Goal: Information Seeking & Learning: Learn about a topic

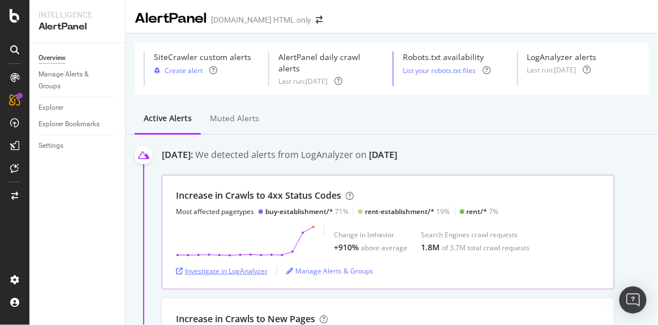
click at [231, 266] on div "Investigate in LogAnalyzer" at bounding box center [222, 271] width 92 height 10
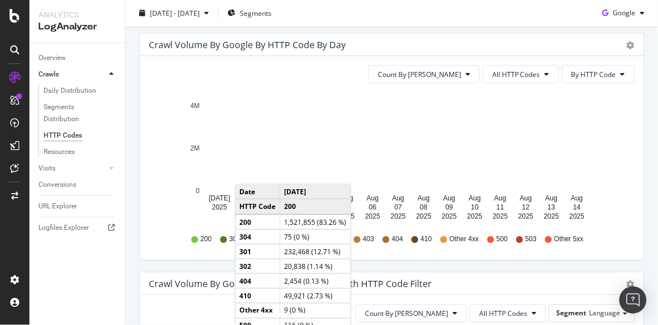
scroll to position [681, 0]
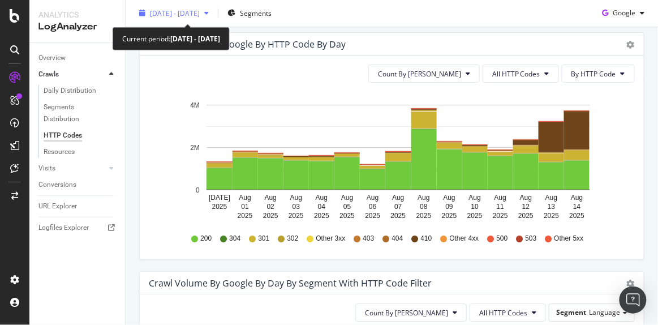
click at [201, 20] on div "2025 Jul. 31st - Aug. 14th" at bounding box center [174, 13] width 79 height 17
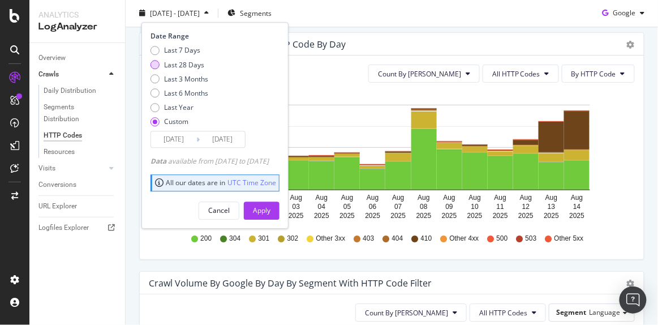
click at [177, 64] on div "Last 28 Days" at bounding box center [184, 65] width 40 height 10
type input "2025/07/21"
type input "2025/08/17"
click at [230, 213] on div "Cancel" at bounding box center [218, 211] width 21 height 10
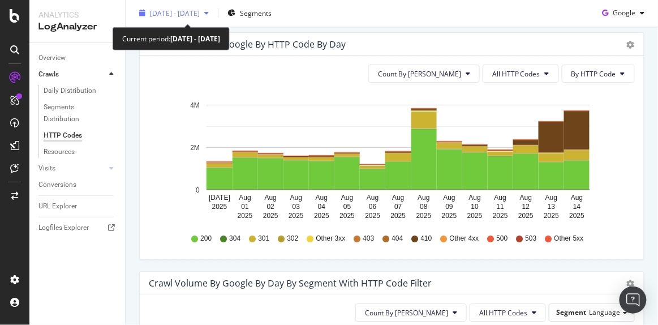
click at [200, 10] on span "2025 Jul. 31st - Aug. 14th" at bounding box center [175, 13] width 50 height 10
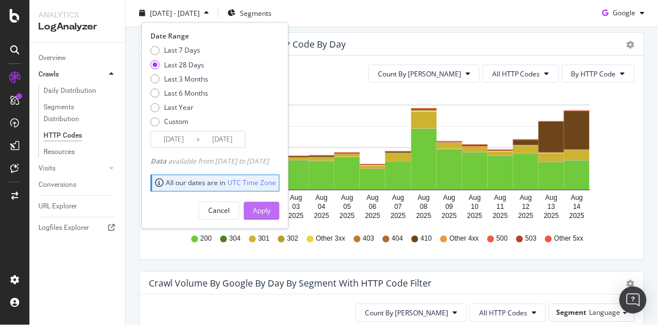
click at [270, 207] on div "Apply" at bounding box center [262, 211] width 18 height 10
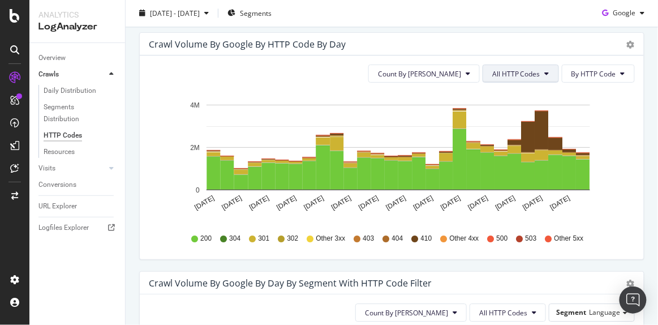
click at [506, 72] on span "All HTTP Codes" at bounding box center [516, 74] width 48 height 10
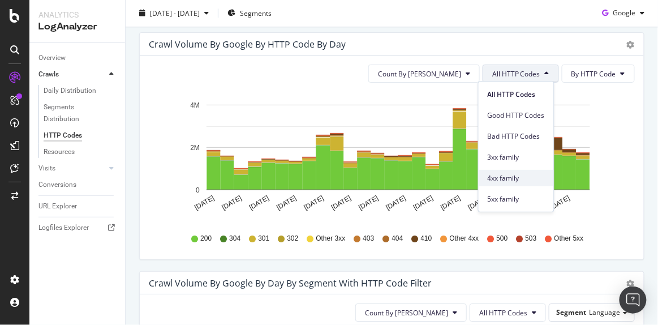
click at [506, 184] on div "4xx family" at bounding box center [516, 178] width 75 height 16
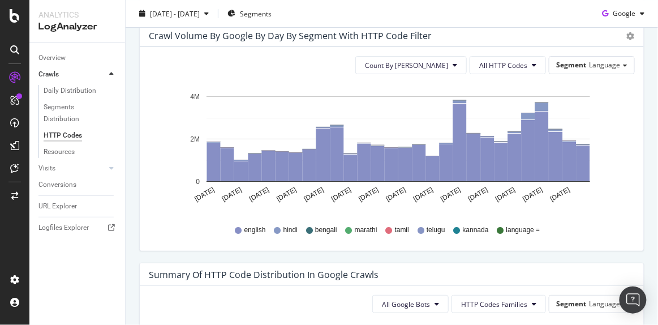
scroll to position [930, 0]
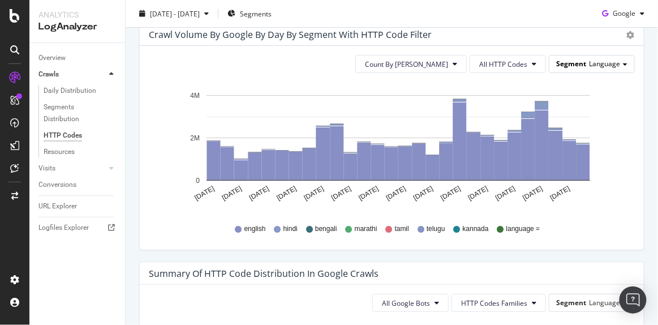
click at [589, 60] on span "Language" at bounding box center [604, 64] width 31 height 10
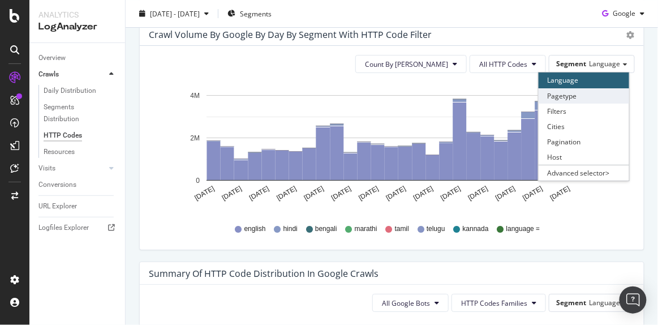
click at [561, 91] on div "Pagetype" at bounding box center [584, 95] width 91 height 15
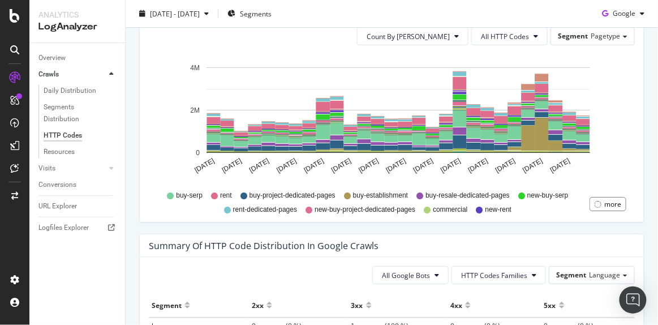
scroll to position [957, 0]
click at [534, 34] on icon at bounding box center [536, 36] width 5 height 7
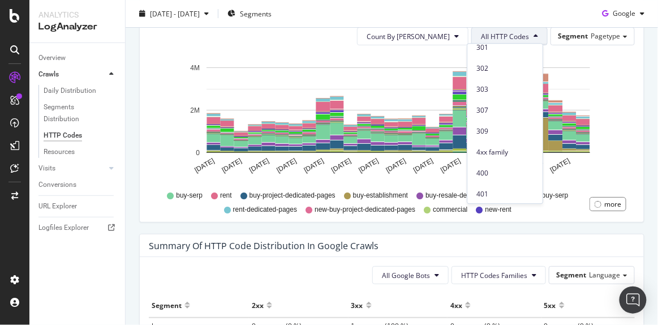
scroll to position [135, 0]
click at [497, 152] on span "4xx family" at bounding box center [504, 152] width 57 height 10
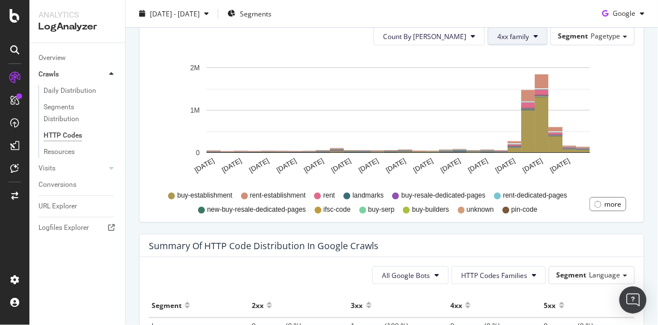
click at [516, 40] on button "4xx family" at bounding box center [518, 36] width 60 height 18
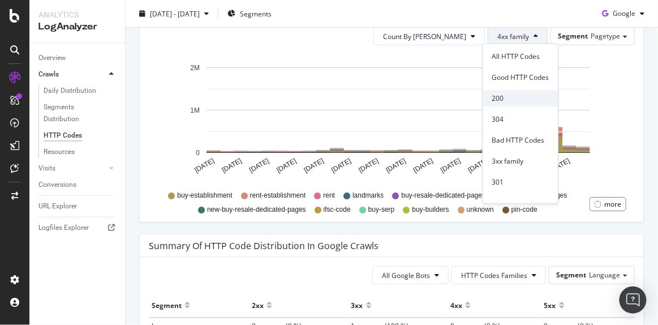
click at [505, 91] on div "200" at bounding box center [520, 98] width 75 height 16
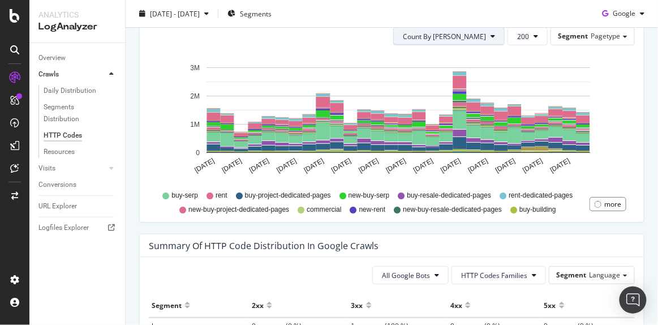
click at [470, 32] on span "Count By Day" at bounding box center [444, 37] width 83 height 10
click at [463, 72] on span "Cumulated (all codes)" at bounding box center [481, 77] width 85 height 10
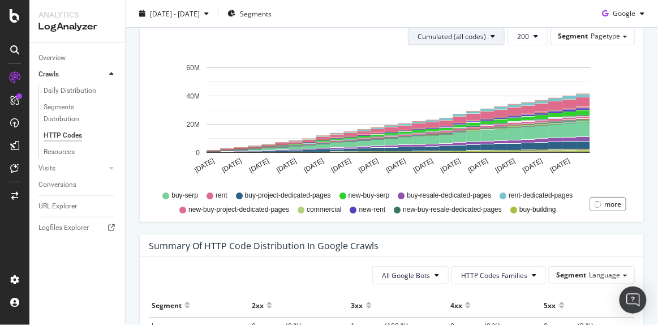
click at [454, 37] on span "Cumulated (all codes)" at bounding box center [452, 37] width 68 height 10
click at [452, 51] on span "Count By Day" at bounding box center [455, 56] width 83 height 10
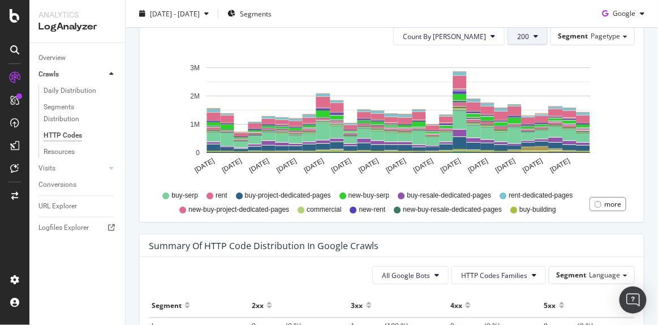
click at [518, 33] on span "200" at bounding box center [523, 37] width 12 height 10
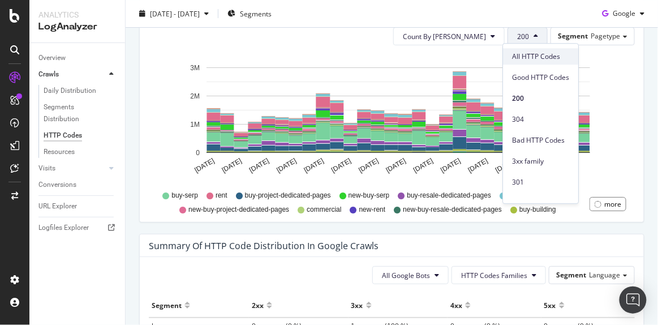
click at [524, 54] on span "All HTTP Codes" at bounding box center [540, 56] width 57 height 10
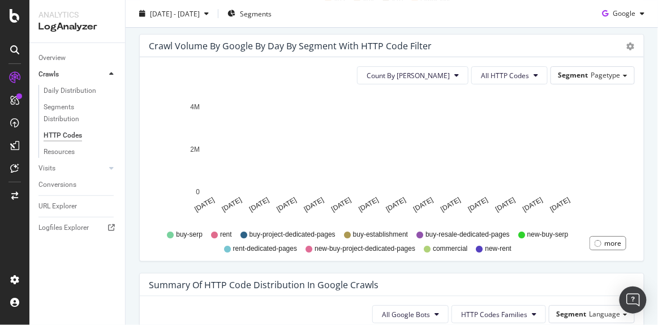
scroll to position [918, 0]
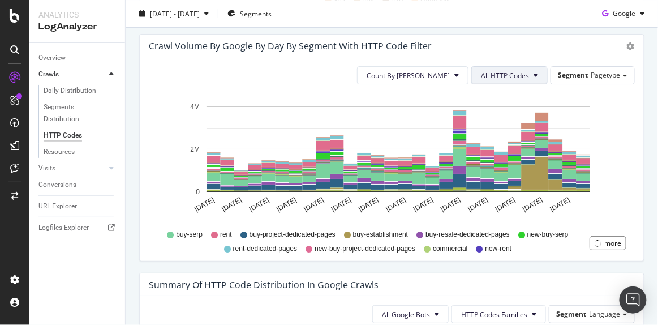
click at [477, 80] on button "All HTTP Codes" at bounding box center [509, 75] width 76 height 18
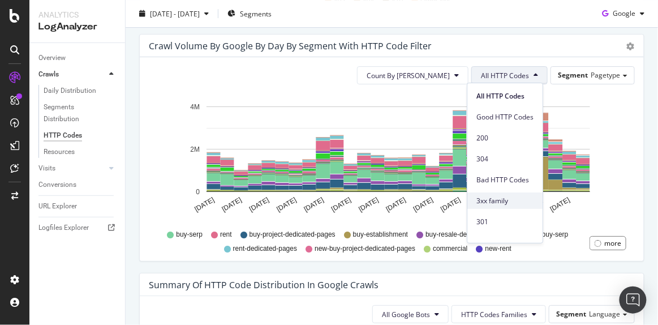
click at [497, 196] on span "3xx family" at bounding box center [504, 201] width 57 height 10
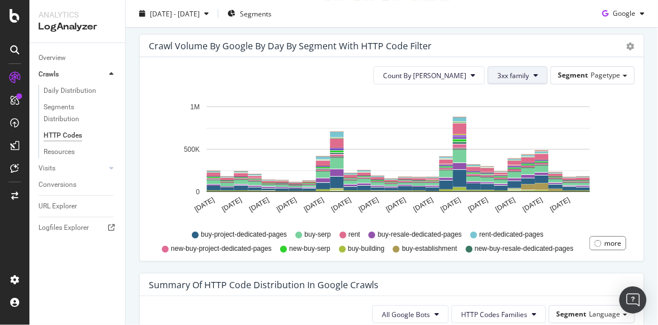
click at [537, 67] on button "3xx family" at bounding box center [518, 75] width 60 height 18
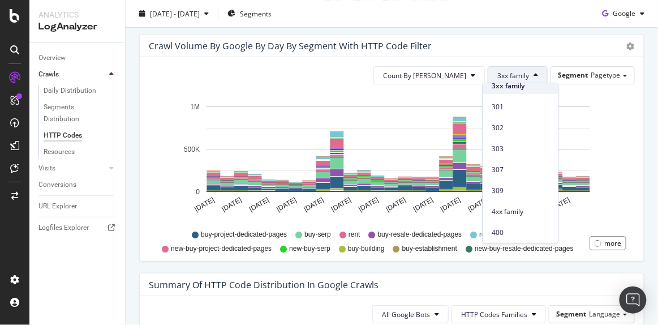
scroll to position [135, 0]
click at [511, 192] on span "4xx family" at bounding box center [520, 191] width 57 height 10
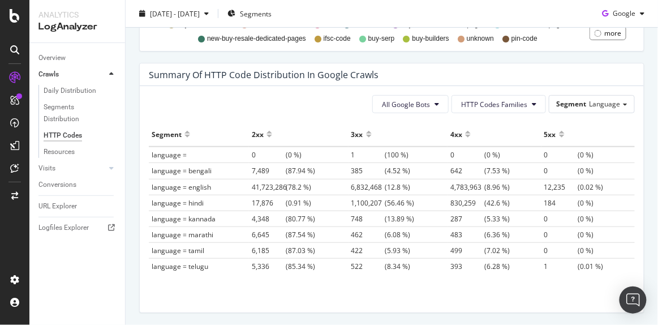
scroll to position [1131, 0]
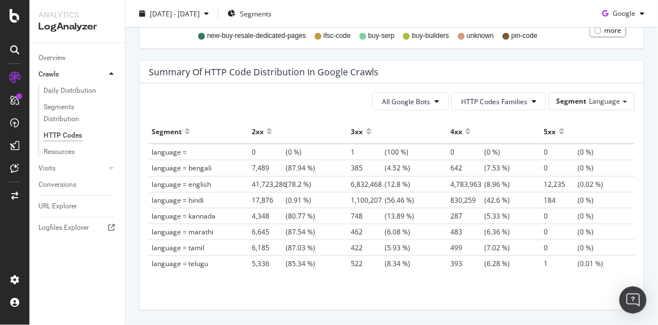
click at [465, 132] on div at bounding box center [468, 136] width 6 height 8
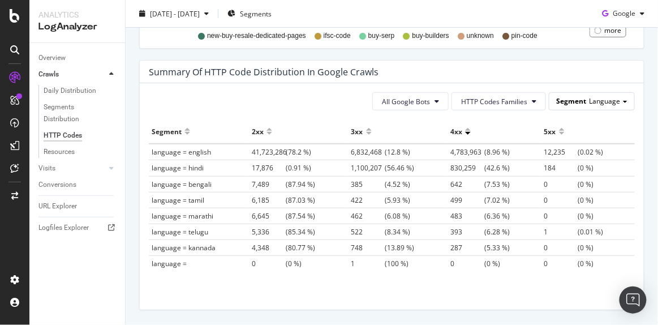
click at [608, 104] on div "Segment Language" at bounding box center [591, 101] width 85 height 16
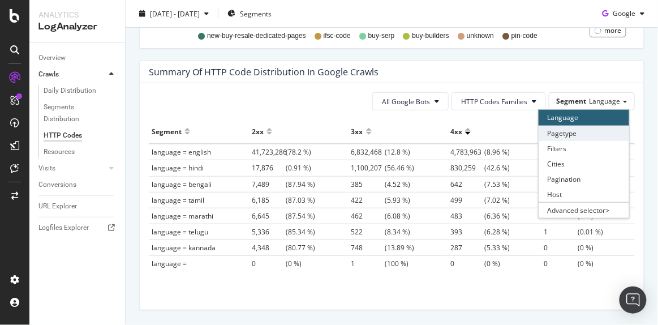
click at [579, 132] on div "Pagetype" at bounding box center [584, 133] width 91 height 15
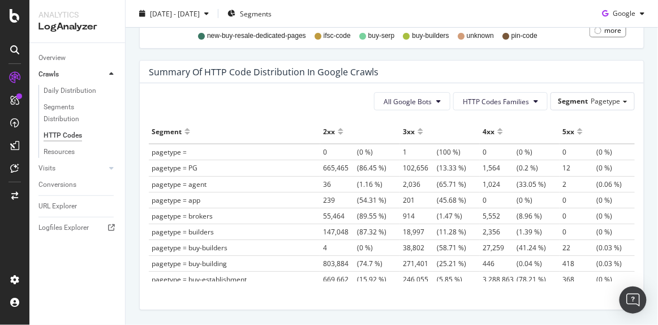
click at [497, 132] on div at bounding box center [500, 136] width 6 height 8
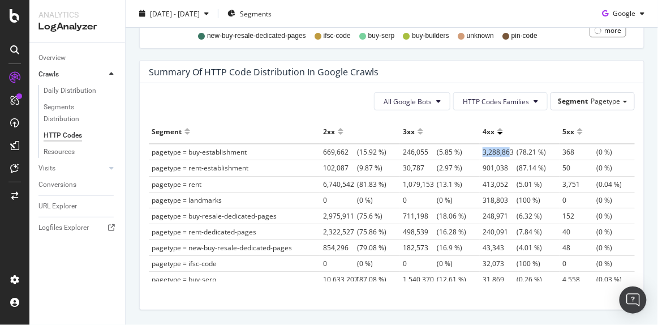
drag, startPoint x: 471, startPoint y: 151, endPoint x: 497, endPoint y: 152, distance: 25.5
click at [497, 152] on span "3,288,863" at bounding box center [500, 152] width 34 height 10
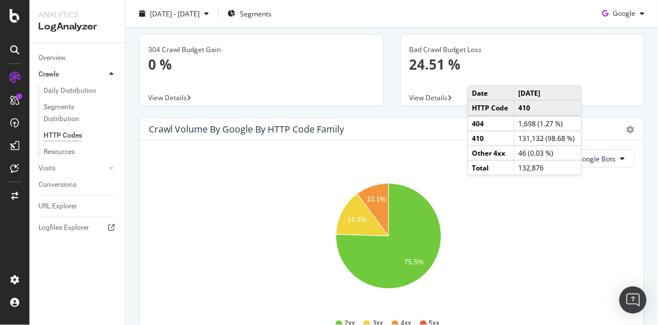
scroll to position [0, 0]
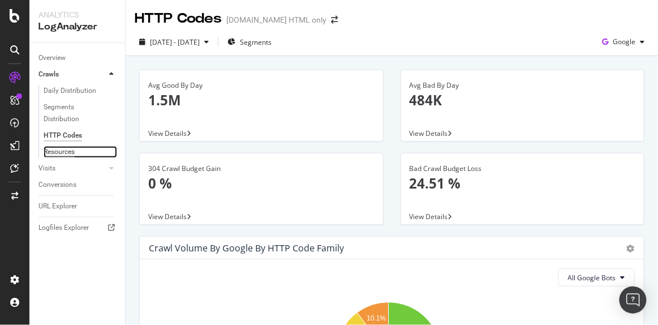
click at [63, 156] on div "Resources" at bounding box center [59, 152] width 31 height 12
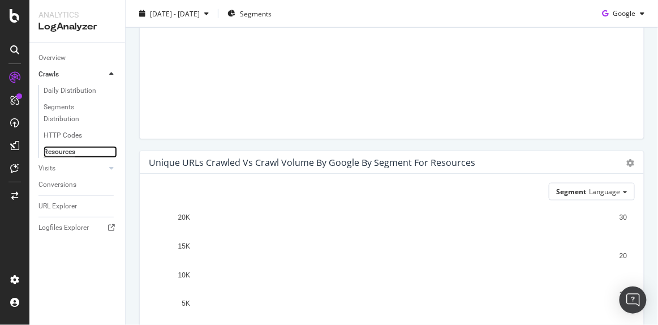
scroll to position [367, 0]
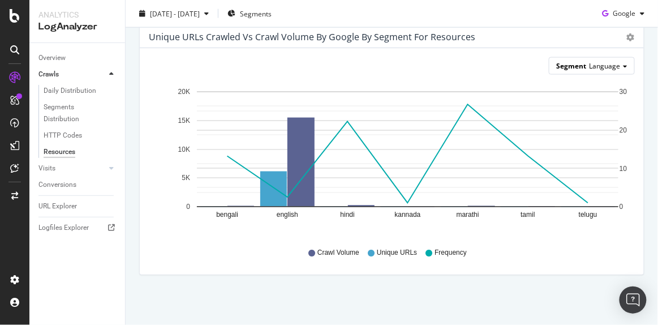
click at [605, 61] on span "Language" at bounding box center [604, 66] width 31 height 10
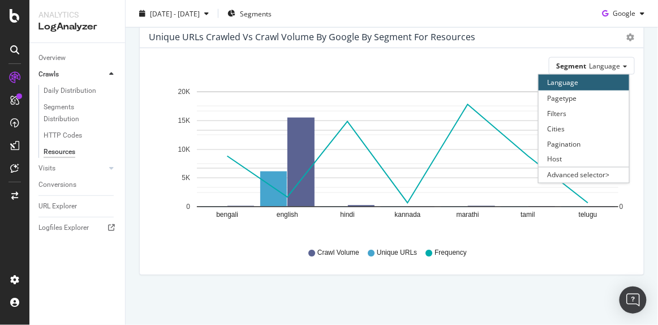
click at [127, 55] on div "Avg Crawl Volume by Day 584 View Details Crawl Budget Percentage 0.02 % View De…" at bounding box center [392, 7] width 532 height 636
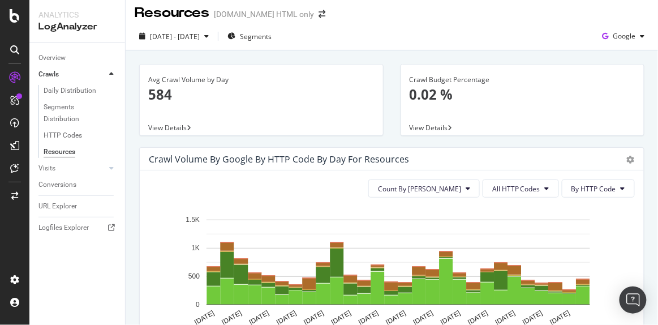
scroll to position [7, 0]
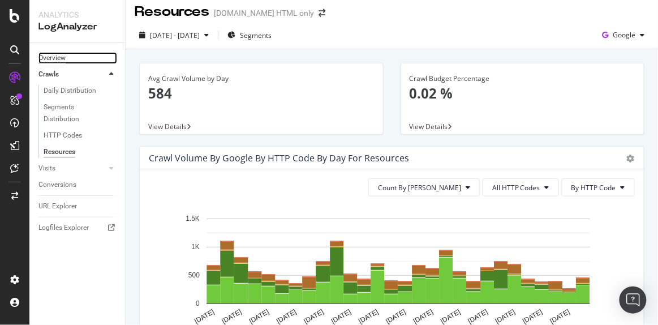
click at [56, 60] on div "Overview" at bounding box center [51, 58] width 27 height 12
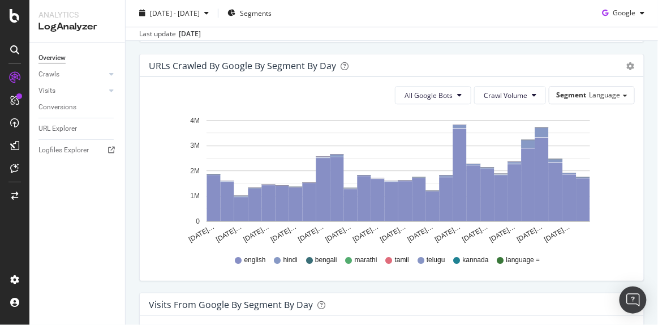
scroll to position [707, 0]
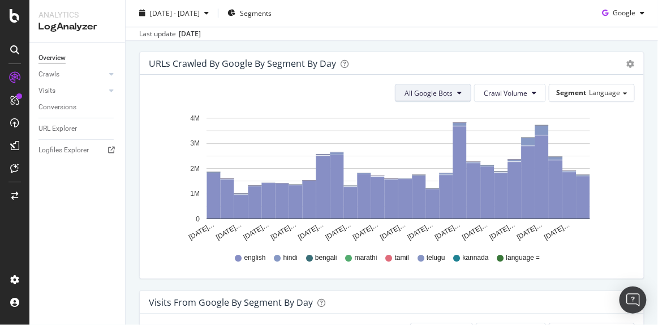
click at [438, 90] on span "All Google Bots" at bounding box center [429, 93] width 48 height 10
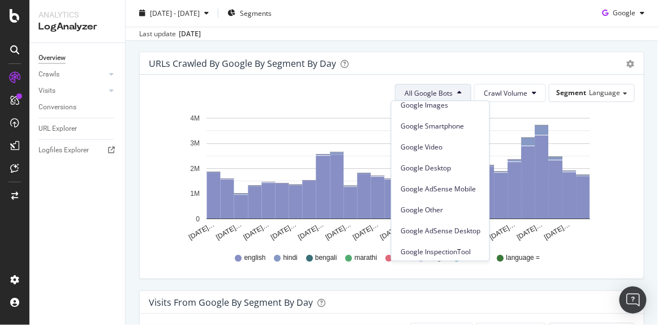
scroll to position [96, 0]
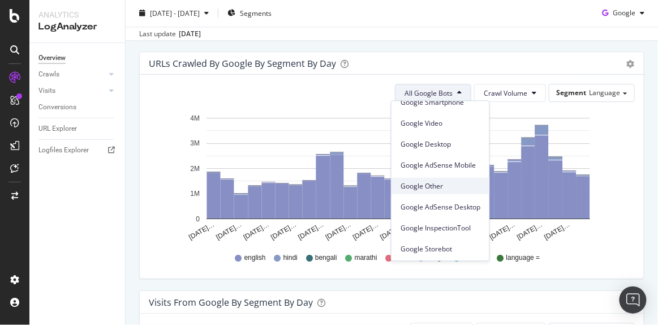
click at [434, 190] on span "Google Other" at bounding box center [441, 185] width 80 height 10
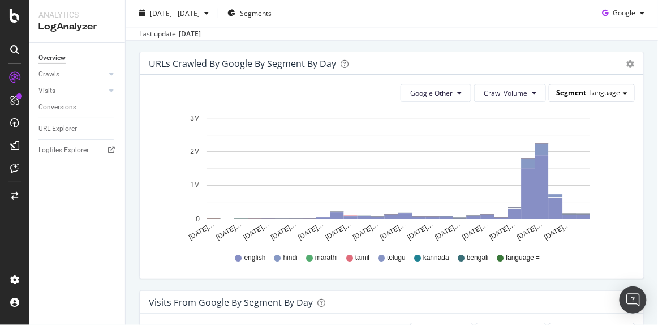
click at [606, 93] on span "Language" at bounding box center [604, 93] width 31 height 10
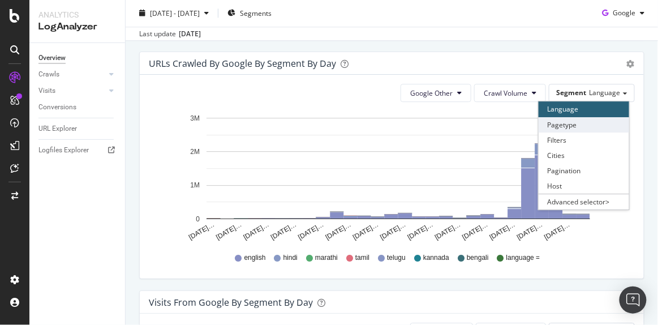
click at [586, 117] on div "Pagetype" at bounding box center [584, 124] width 91 height 15
